Goal: Check status: Check status

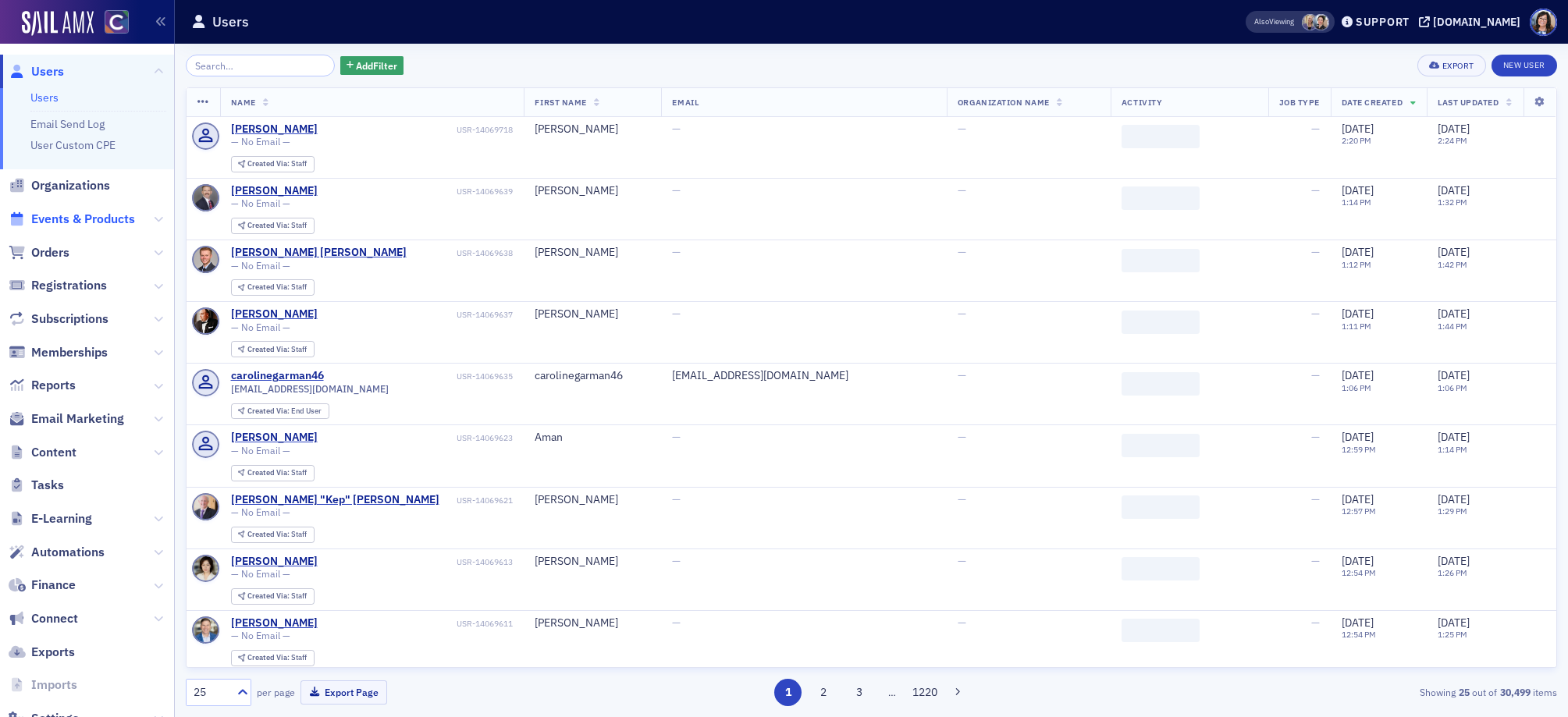
click at [93, 219] on span "Events & Products" at bounding box center [83, 220] width 104 height 18
click at [258, 65] on input "search" at bounding box center [260, 65] width 149 height 22
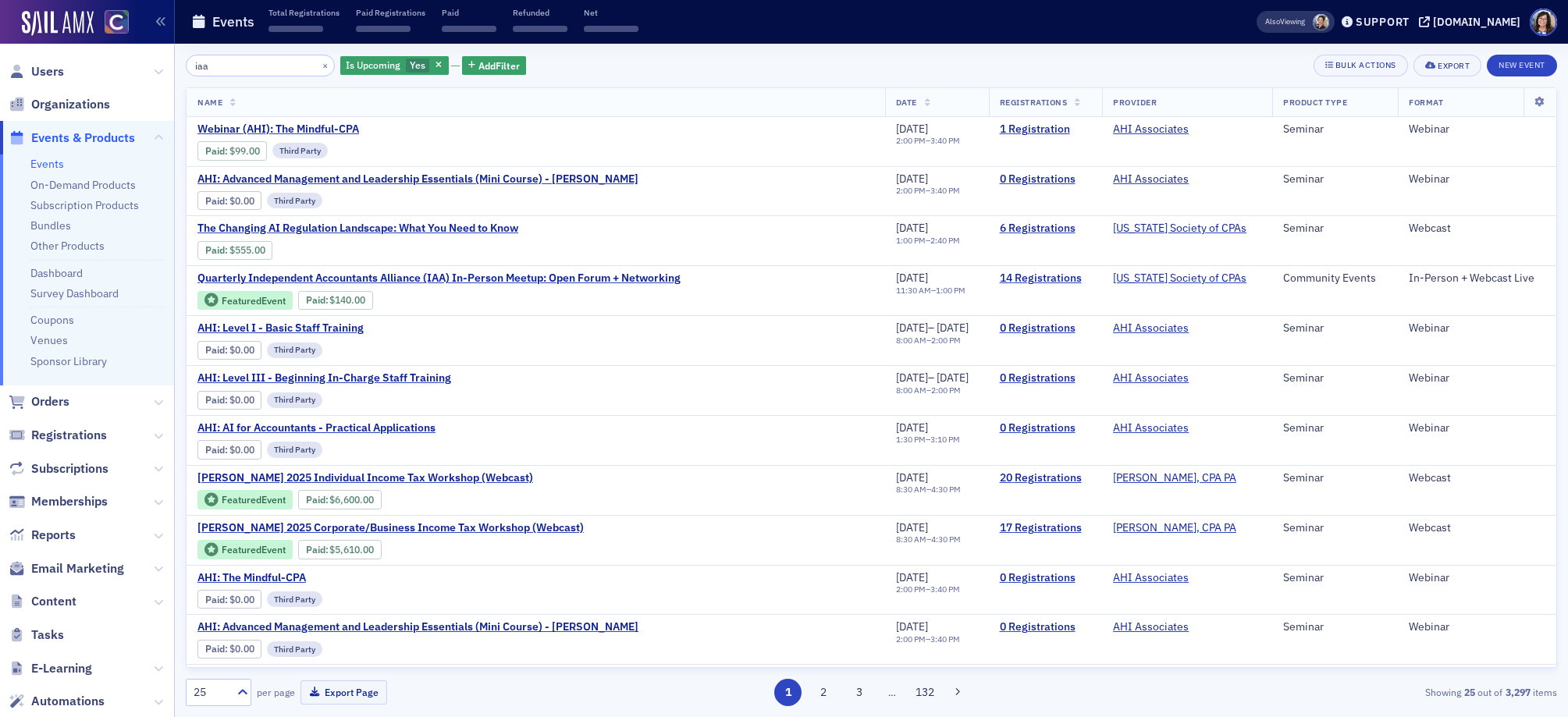
type input "iaa"
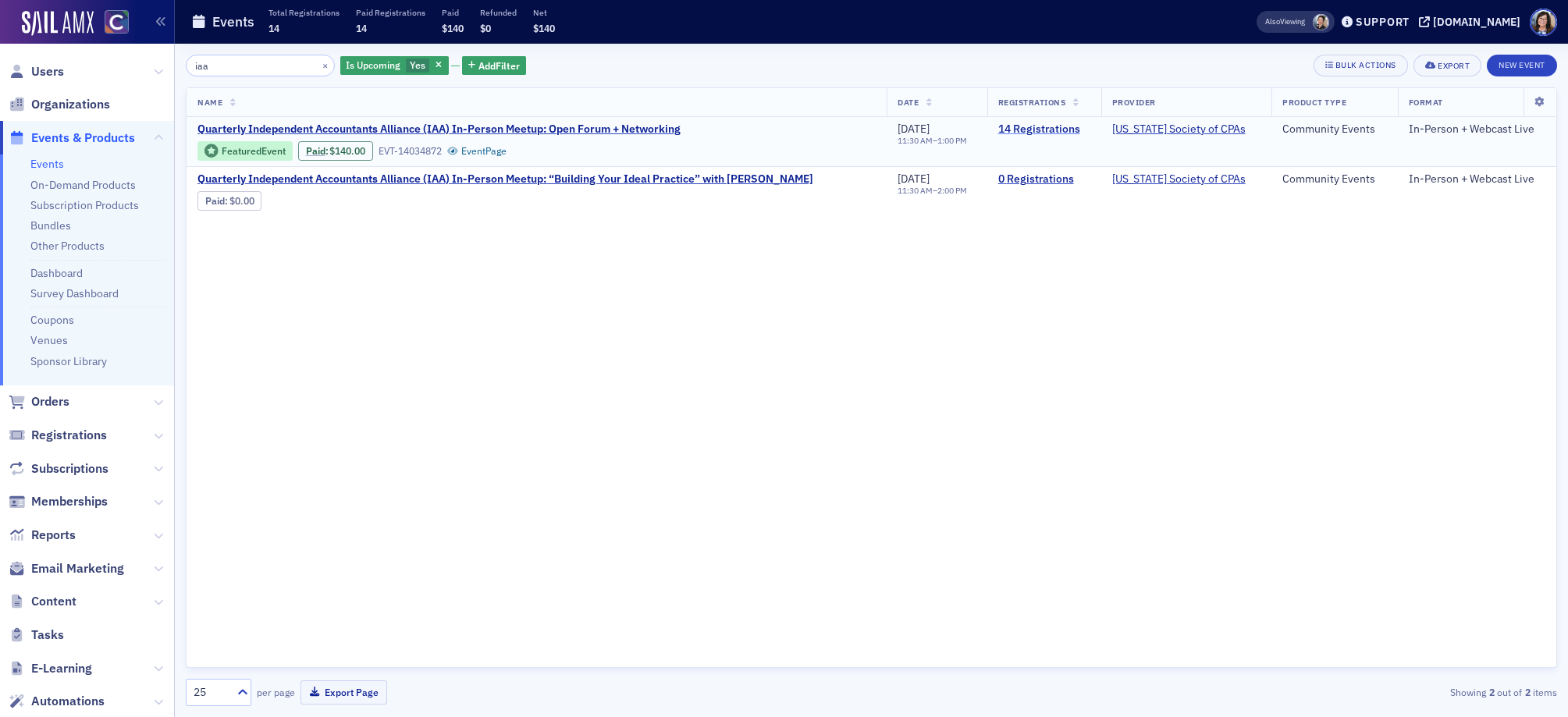
click at [1021, 128] on link "14 Registrations" at bounding box center [1043, 129] width 92 height 14
